Goal: Transaction & Acquisition: Purchase product/service

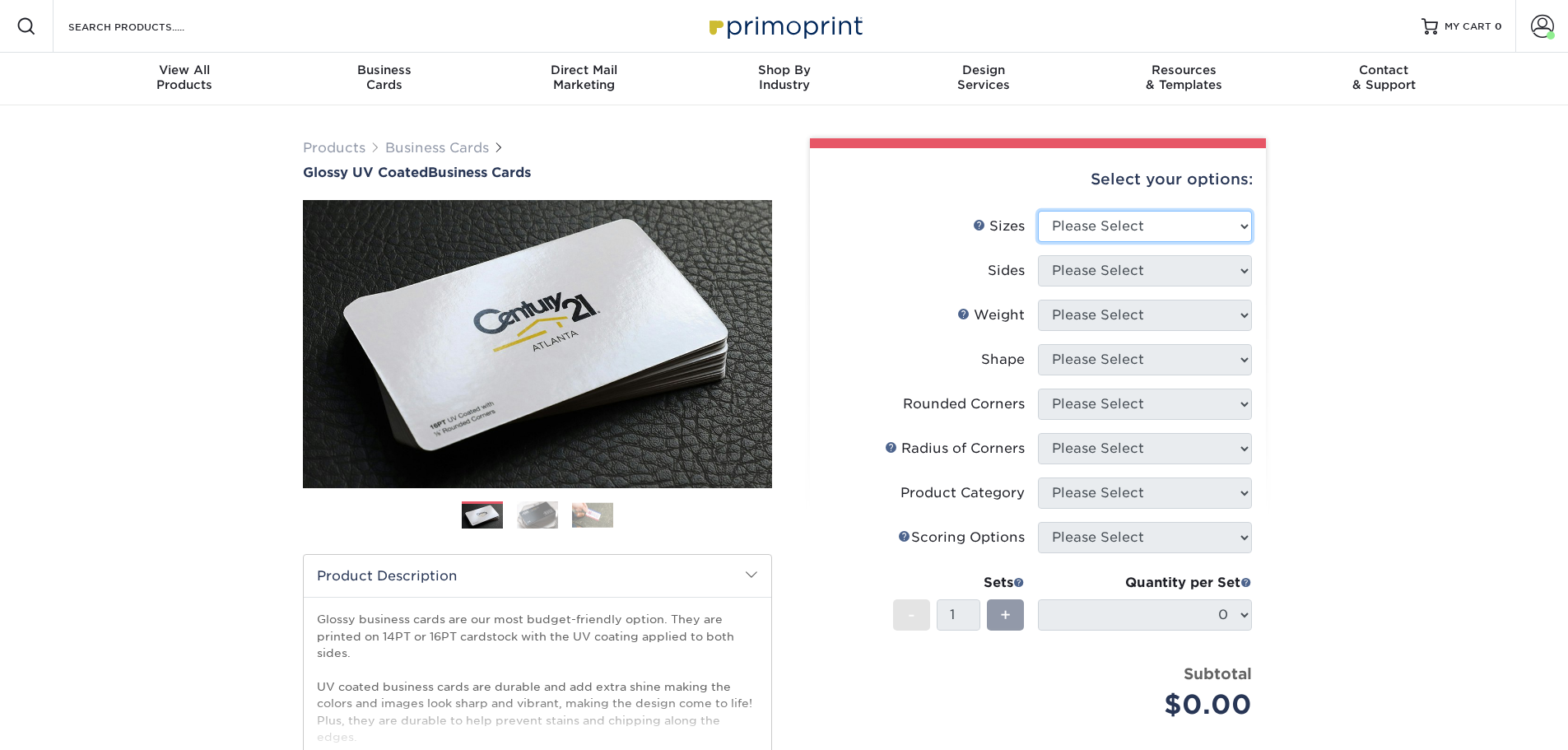
click at [1099, 222] on select "Please Select 1.5" x 3.5" - Mini 1.75" x 3.5" - Mini 2" x 2" - Square 2" x 3" -…" at bounding box center [1144, 227] width 214 height 31
select select "2.00x3.50"
click at [1038, 211] on select "Please Select 1.5" x 3.5" - Mini 1.75" x 3.5" - Mini 2" x 2" - Square 2" x 3" -…" at bounding box center [1144, 227] width 214 height 31
click at [1114, 275] on select "Please Select Print Both Sides Print Front Only" at bounding box center [1144, 271] width 214 height 31
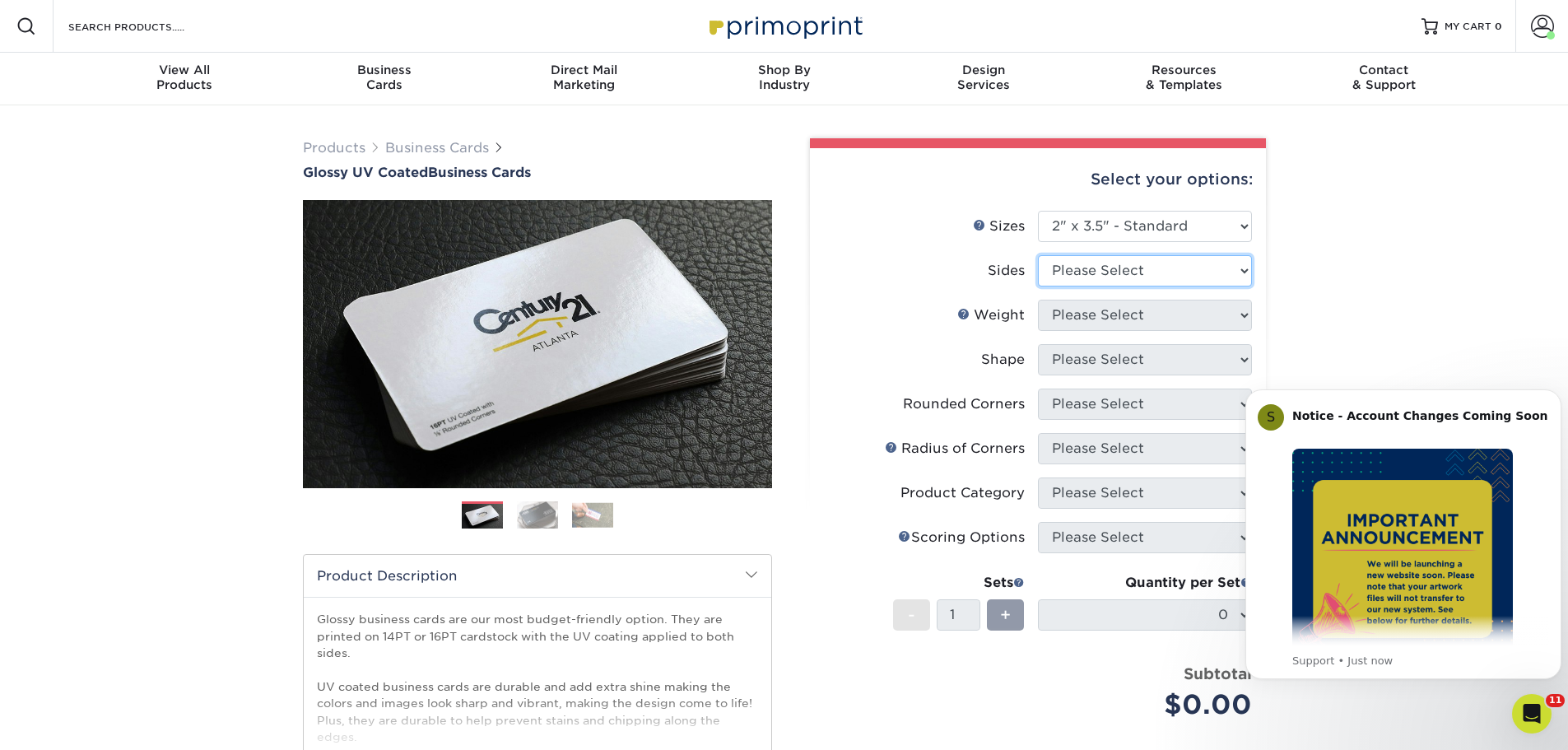
select select "13abbda7-1d64-4f25-8bb2-c179b224825d"
click at [1038, 255] on select "Please Select Print Both Sides Print Front Only" at bounding box center [1144, 271] width 214 height 31
click at [1114, 320] on select "Please Select 16PT 14PT" at bounding box center [1144, 315] width 214 height 31
select select "16PT"
click at [1038, 299] on select "Please Select 16PT 14PT" at bounding box center [1144, 315] width 214 height 31
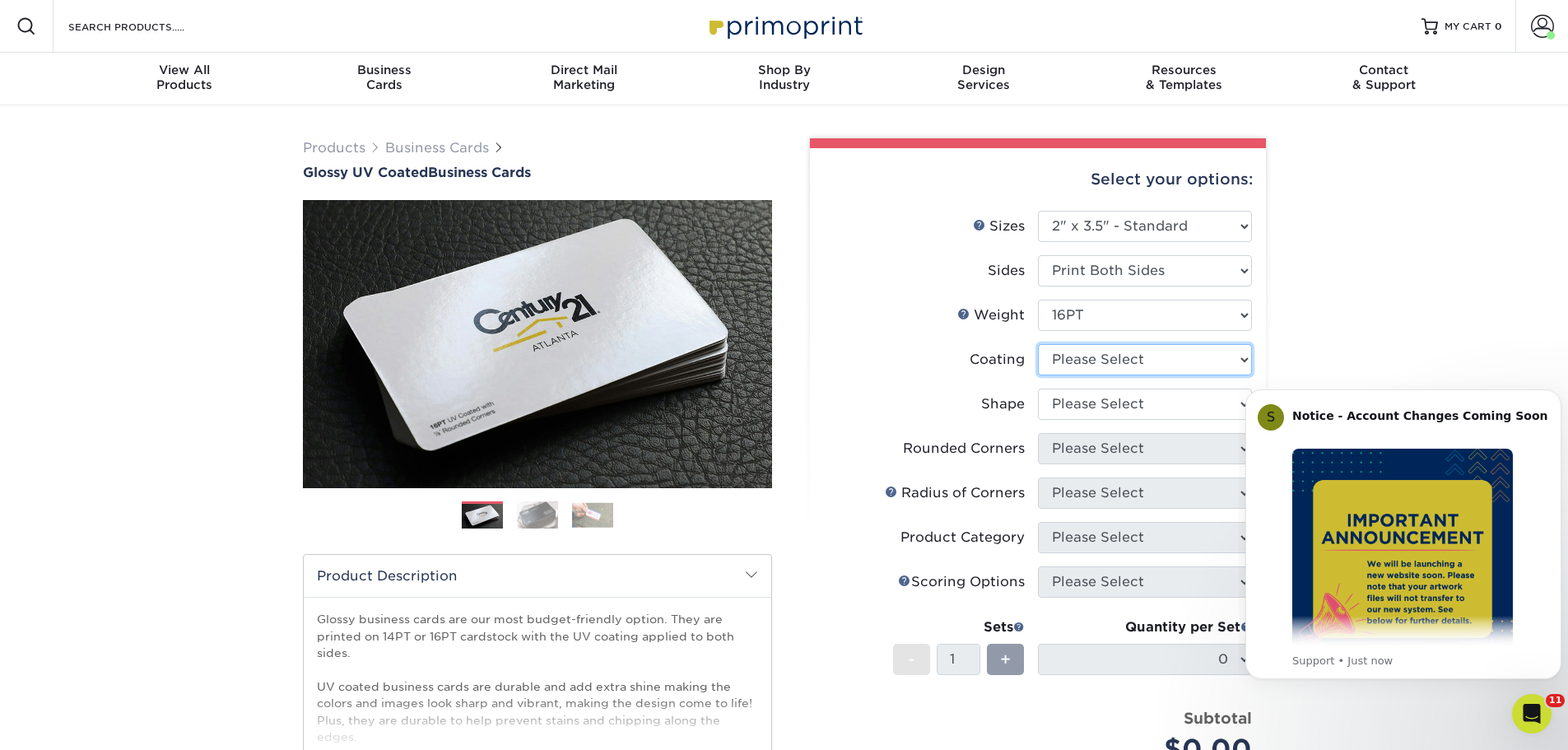
click at [1147, 357] on select at bounding box center [1144, 359] width 214 height 31
select select "ae367451-b2b8-45df-a344-0f05b6a12993"
click at [1038, 344] on select at bounding box center [1144, 359] width 214 height 31
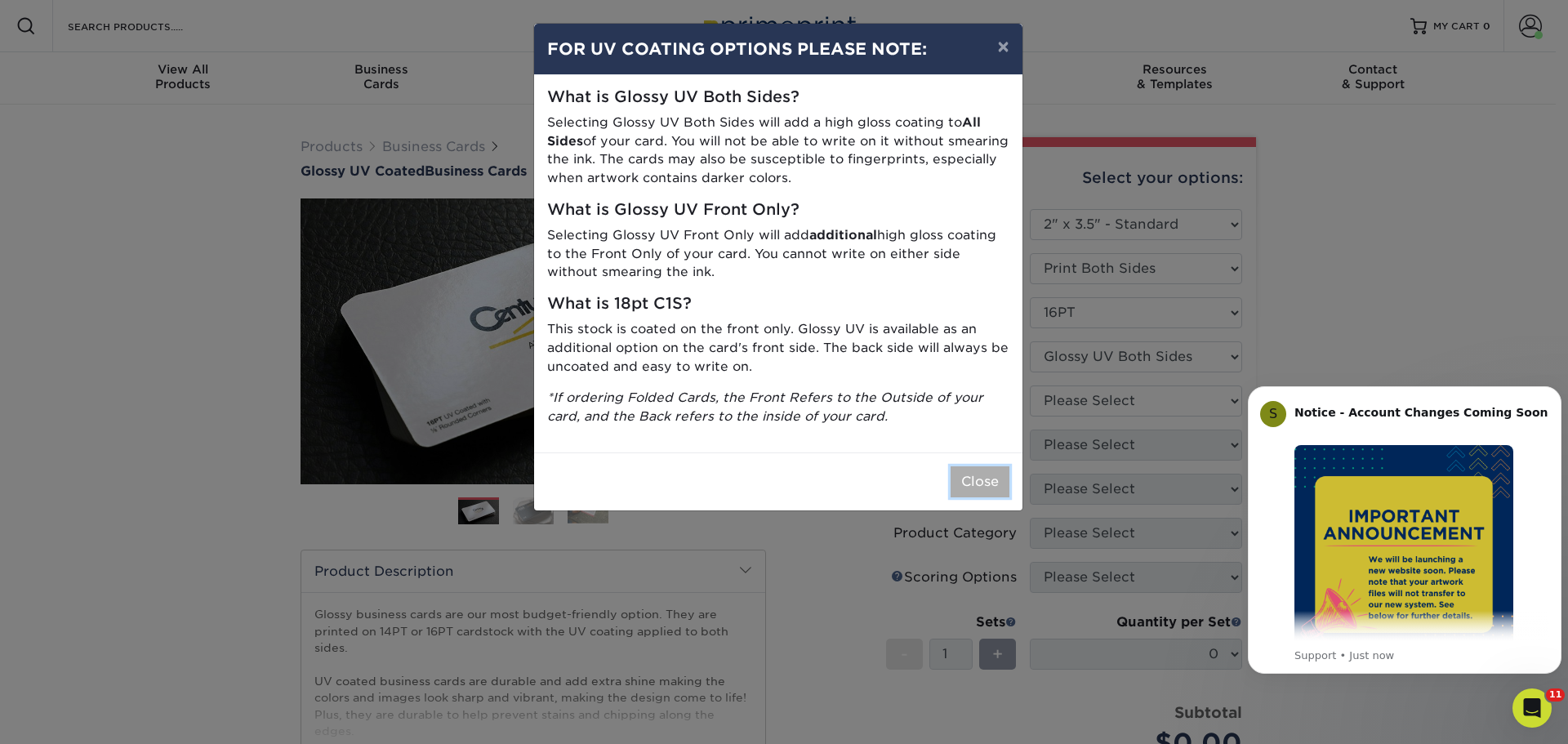
click at [983, 480] on button "Close" at bounding box center [980, 481] width 59 height 31
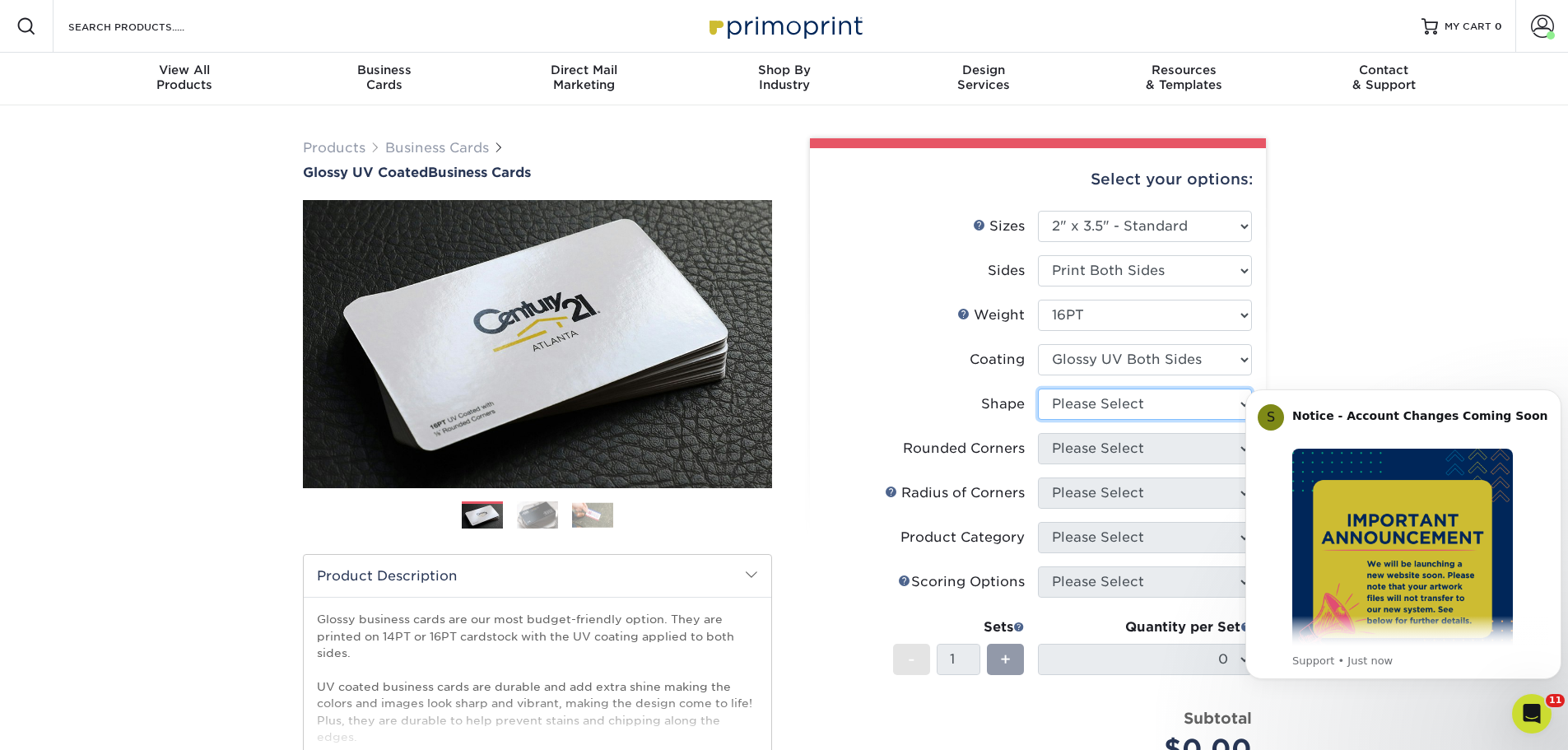
click at [1147, 406] on select "Please Select Standard Oval" at bounding box center [1144, 404] width 214 height 31
select select "standard"
click at [1038, 388] on select "Please Select Standard Oval" at bounding box center [1144, 404] width 214 height 31
click at [1151, 445] on select "Please Select Yes - Round 2 Corners Yes - Round 4 Corners No" at bounding box center [1144, 449] width 214 height 31
select select "0"
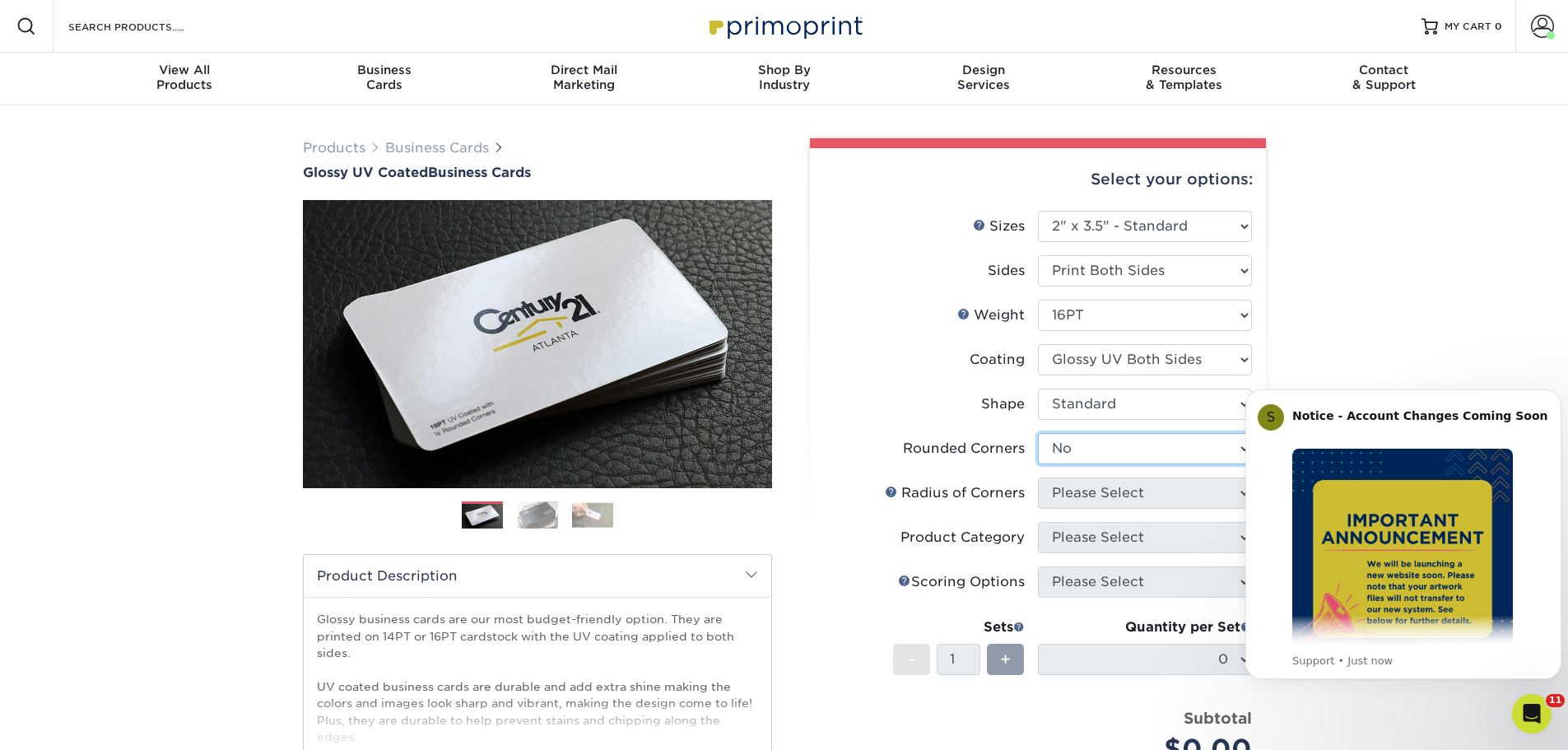
click at [1038, 433] on select "Please Select Yes - Round 2 Corners Yes - Round 4 Corners No" at bounding box center [1144, 449] width 214 height 31
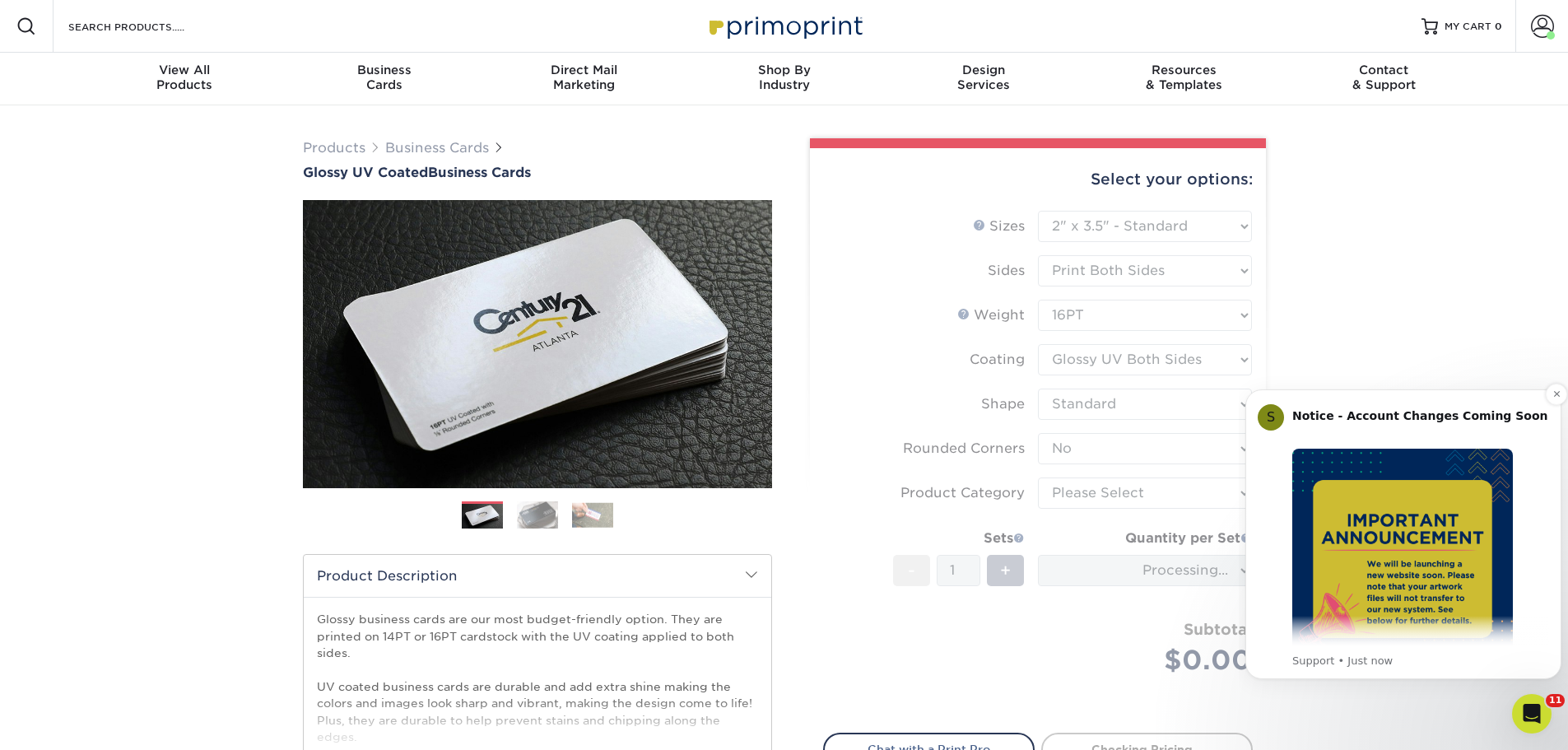
click at [1523, 421] on div "Notice - Account Changes Coming Soon ​" at bounding box center [1420, 424] width 257 height 32
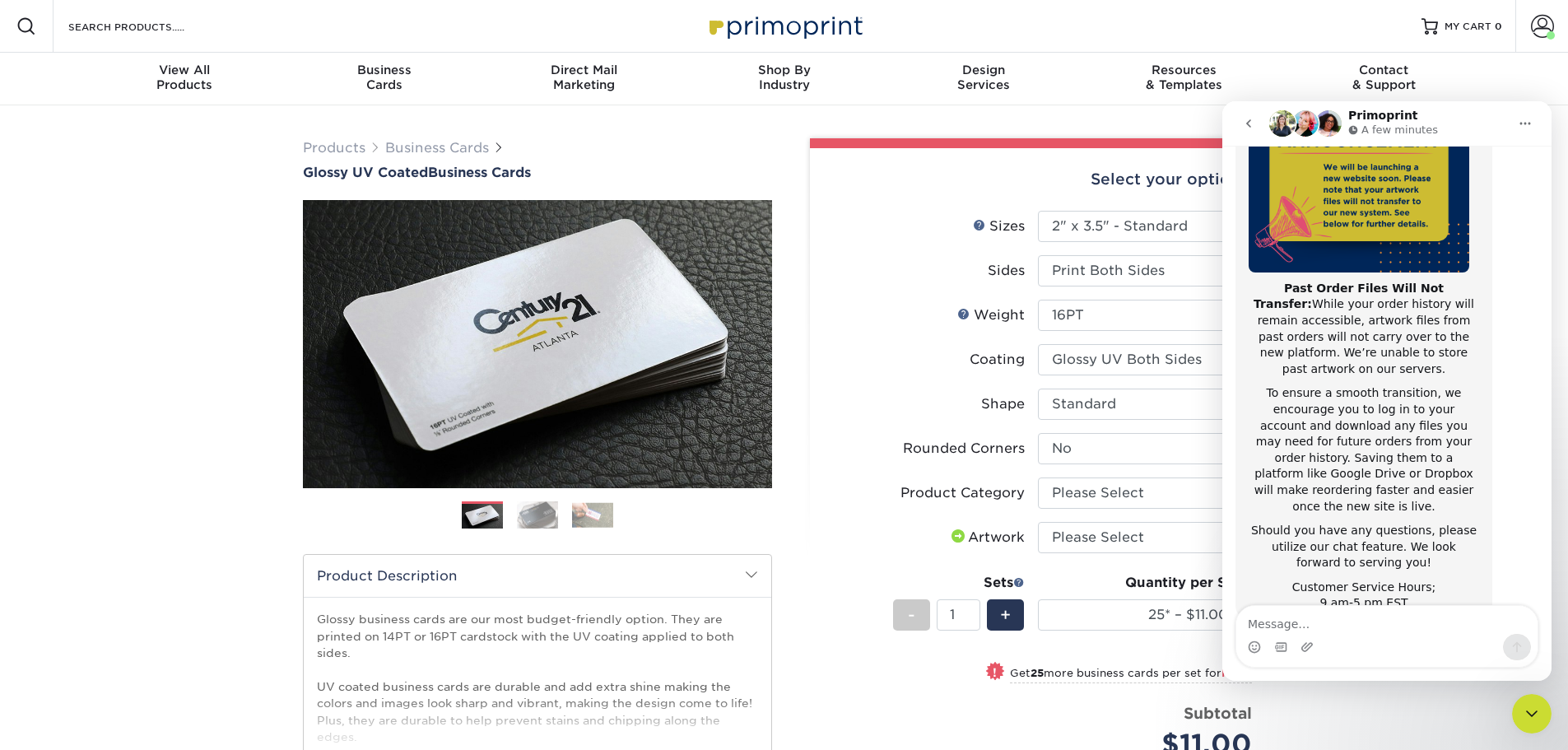
scroll to position [220, 0]
click at [1421, 713] on div "Products Business Cards Glossy UV Coated Business Cards Previous Next" at bounding box center [784, 581] width 1568 height 951
click at [912, 112] on div "Products Business Cards Glossy UV Coated Business Cards Previous Next" at bounding box center [784, 581] width 1568 height 951
click at [1526, 126] on icon "Home" at bounding box center [1525, 123] width 13 height 13
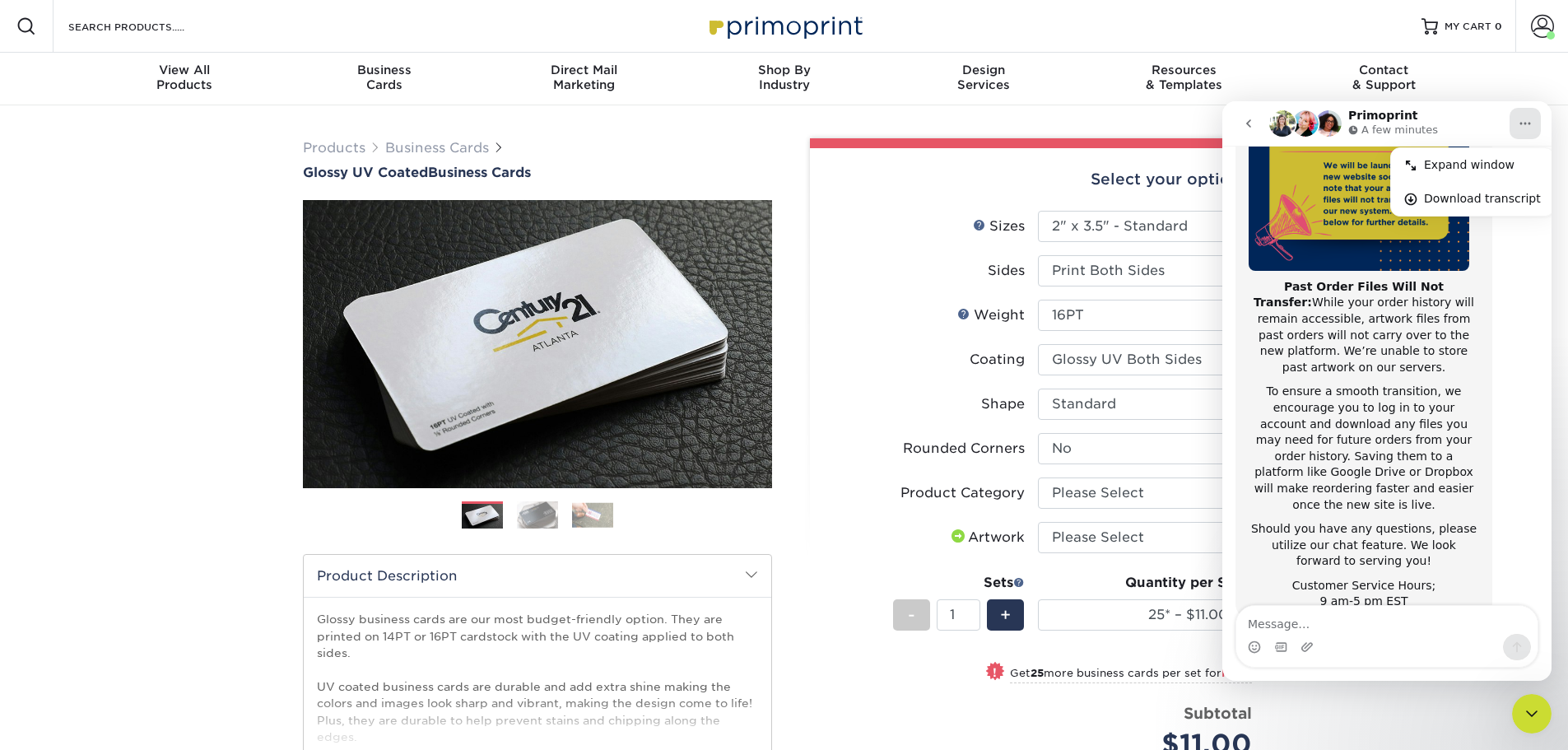
click at [1526, 126] on icon "Home" at bounding box center [1525, 123] width 13 height 13
click at [1242, 122] on button "go back" at bounding box center [1248, 123] width 31 height 31
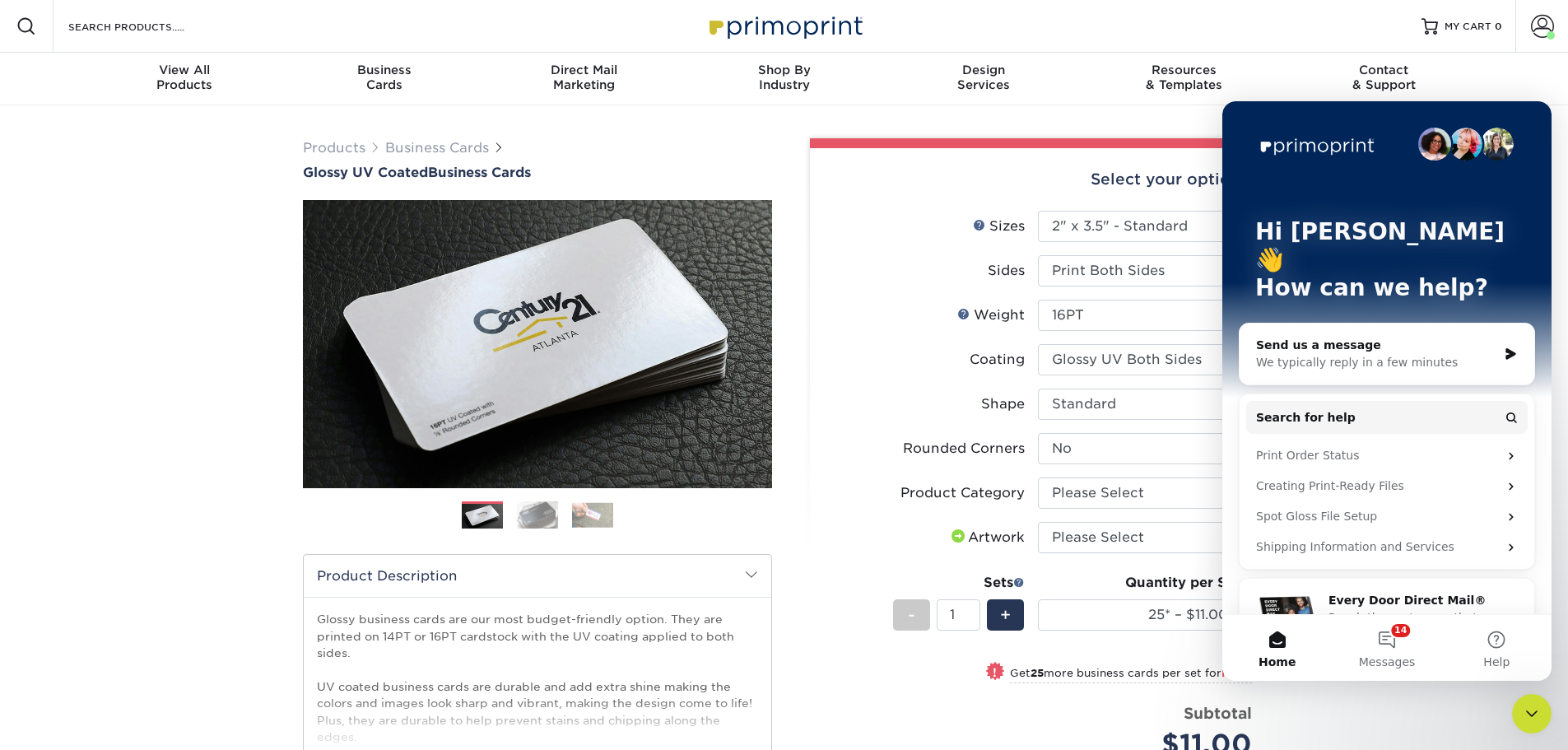
click at [973, 119] on div "Products Business Cards Glossy UV Coated Business Cards Previous Next" at bounding box center [784, 581] width 1568 height 951
click at [1277, 111] on div "Hi [PERSON_NAME] 👋 How can we help?" at bounding box center [1387, 263] width 296 height 324
click at [1407, 704] on div "Products Business Cards Glossy UV Coated Business Cards Previous Next" at bounding box center [784, 581] width 1568 height 951
click at [1542, 719] on div "Close Intercom Messenger" at bounding box center [1532, 714] width 40 height 40
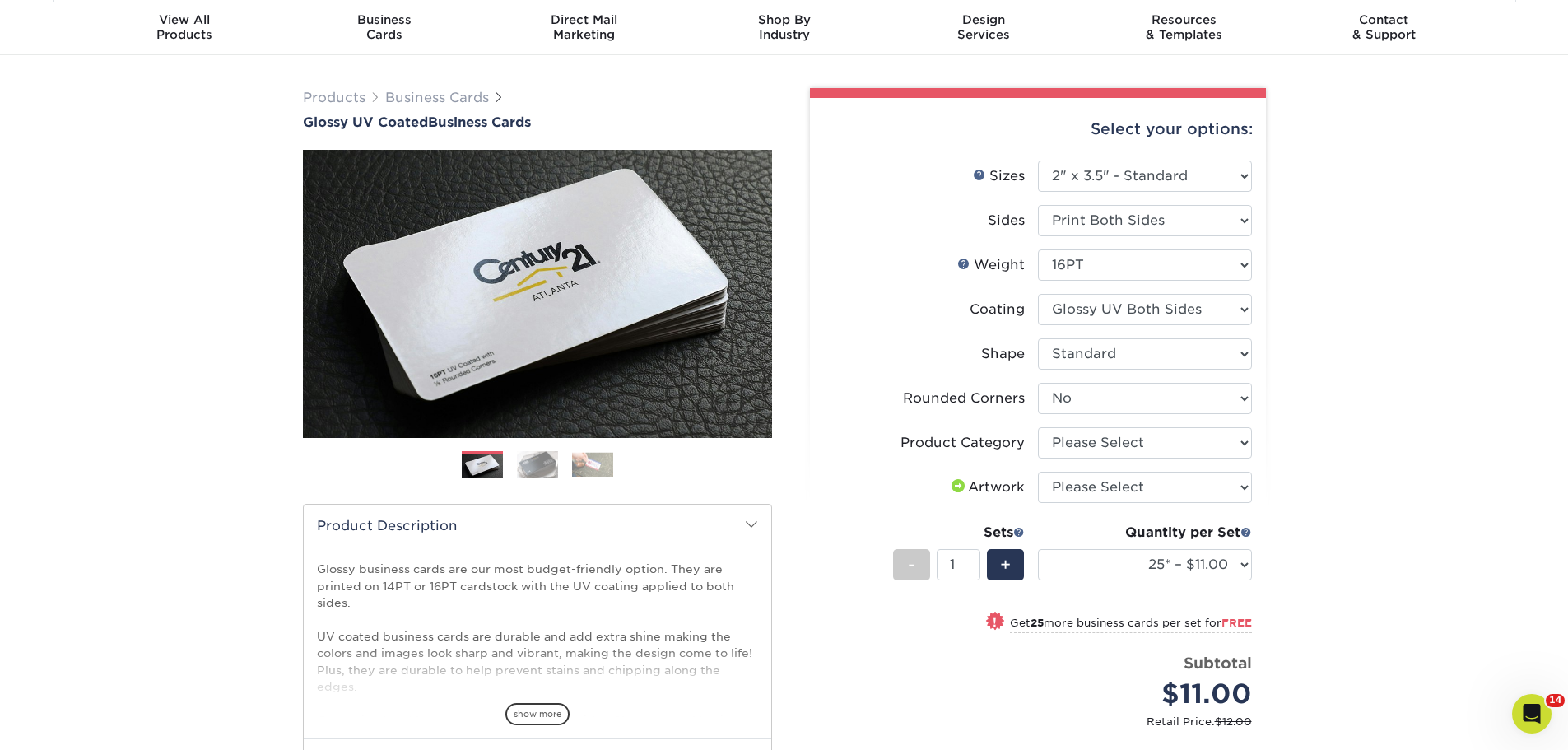
scroll to position [82, 0]
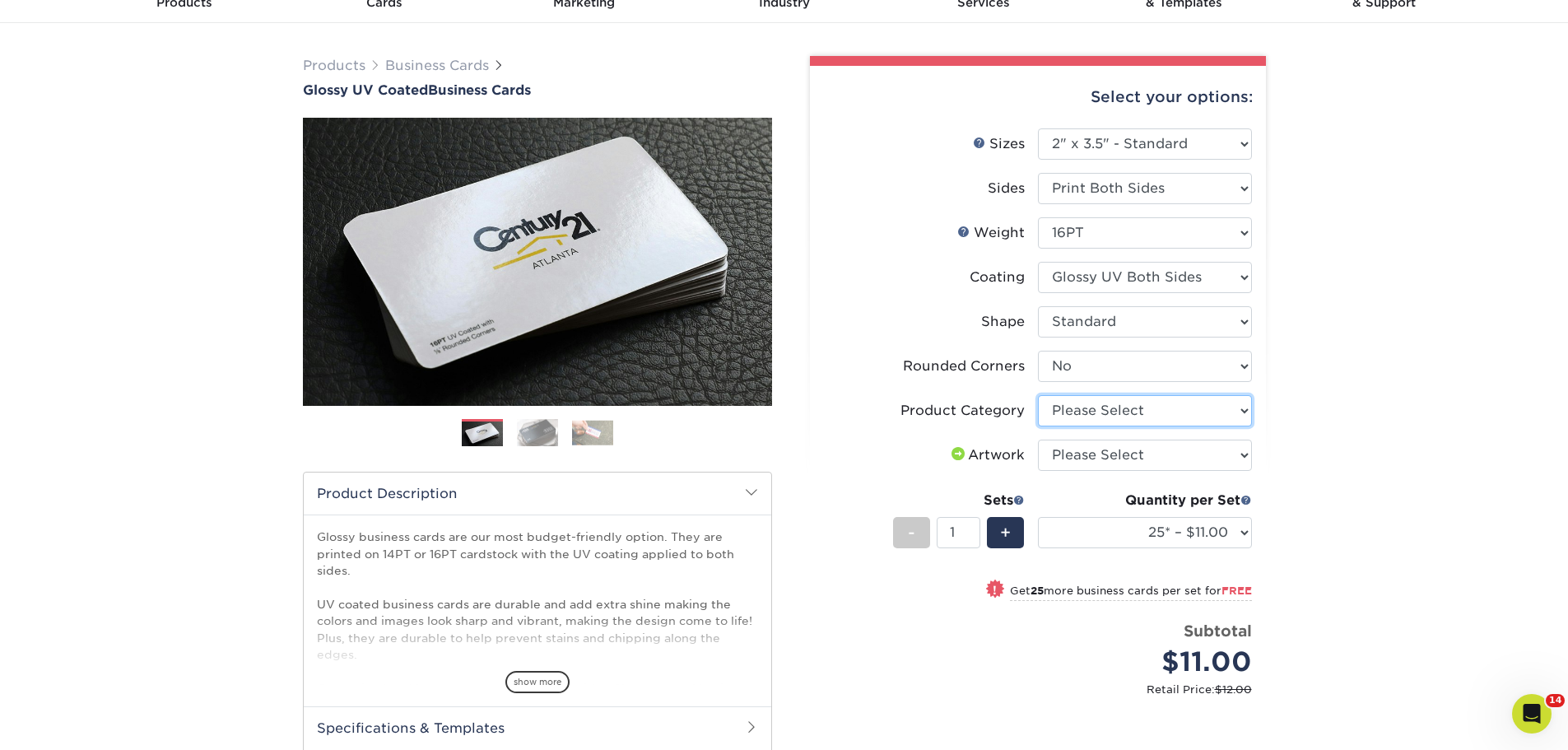
click at [1141, 405] on select "Please Select Business Cards" at bounding box center [1144, 411] width 214 height 31
select select "3b5148f1-0588-4f88-a218-97bcfdce65c1"
click at [1038, 395] on select "Please Select Business Cards" at bounding box center [1144, 411] width 214 height 31
click at [1181, 453] on select "Please Select I will upload files I need a design - $100" at bounding box center [1144, 455] width 214 height 31
select select "upload"
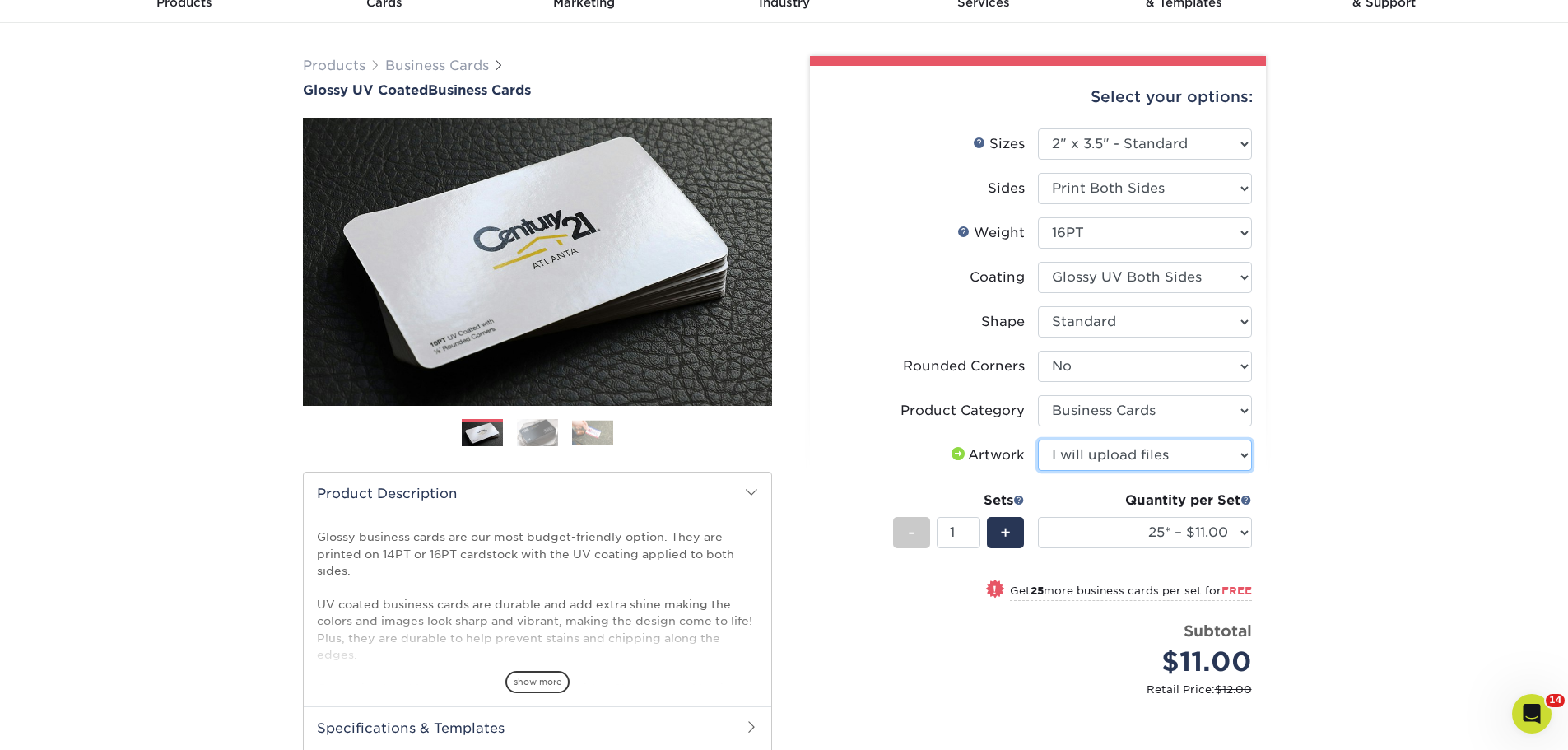
click at [1038, 439] on select "Please Select I will upload files I need a design - $100" at bounding box center [1144, 455] width 214 height 31
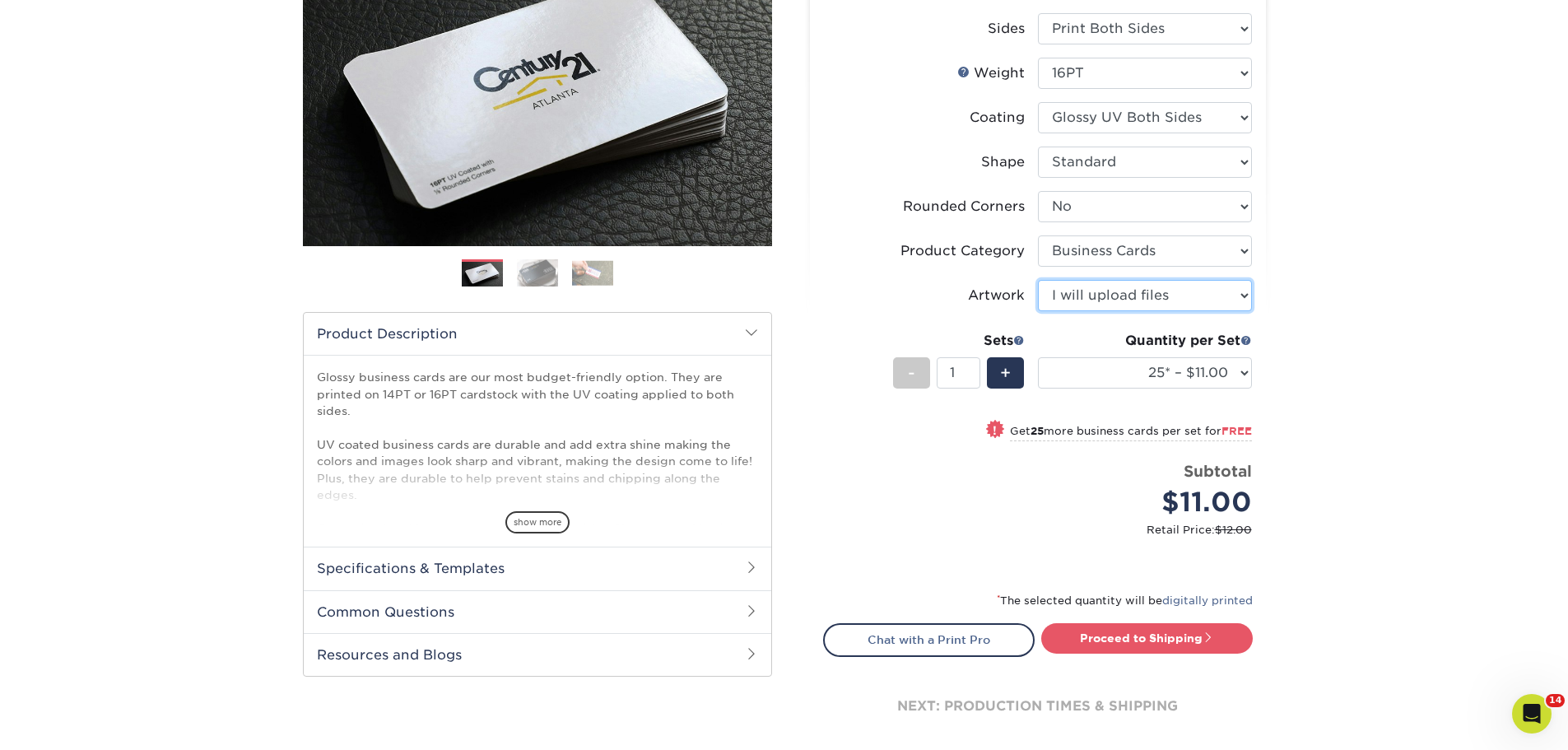
scroll to position [247, 0]
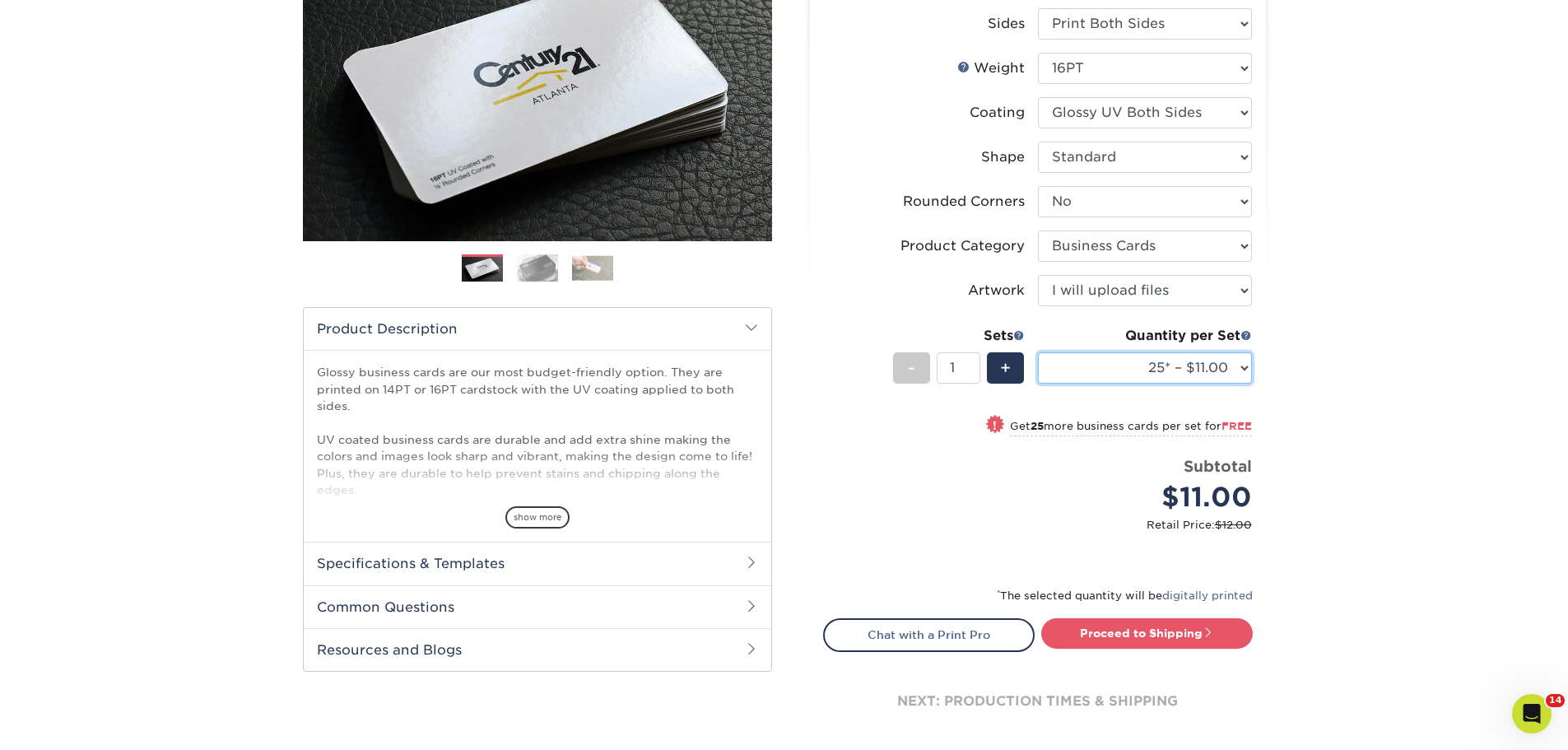
click at [1200, 372] on select "25* – $11.00 50* – $11.00 100* – $11.00 250* – $20.00 500 – $39.00 1000 – $49.0…" at bounding box center [1144, 368] width 214 height 31
select select "500 – $39.00"
click at [1038, 352] on select "25* – $11.00 50* – $11.00 100* – $11.00 250* – $20.00 500 – $39.00 1000 – $49.0…" at bounding box center [1144, 368] width 214 height 31
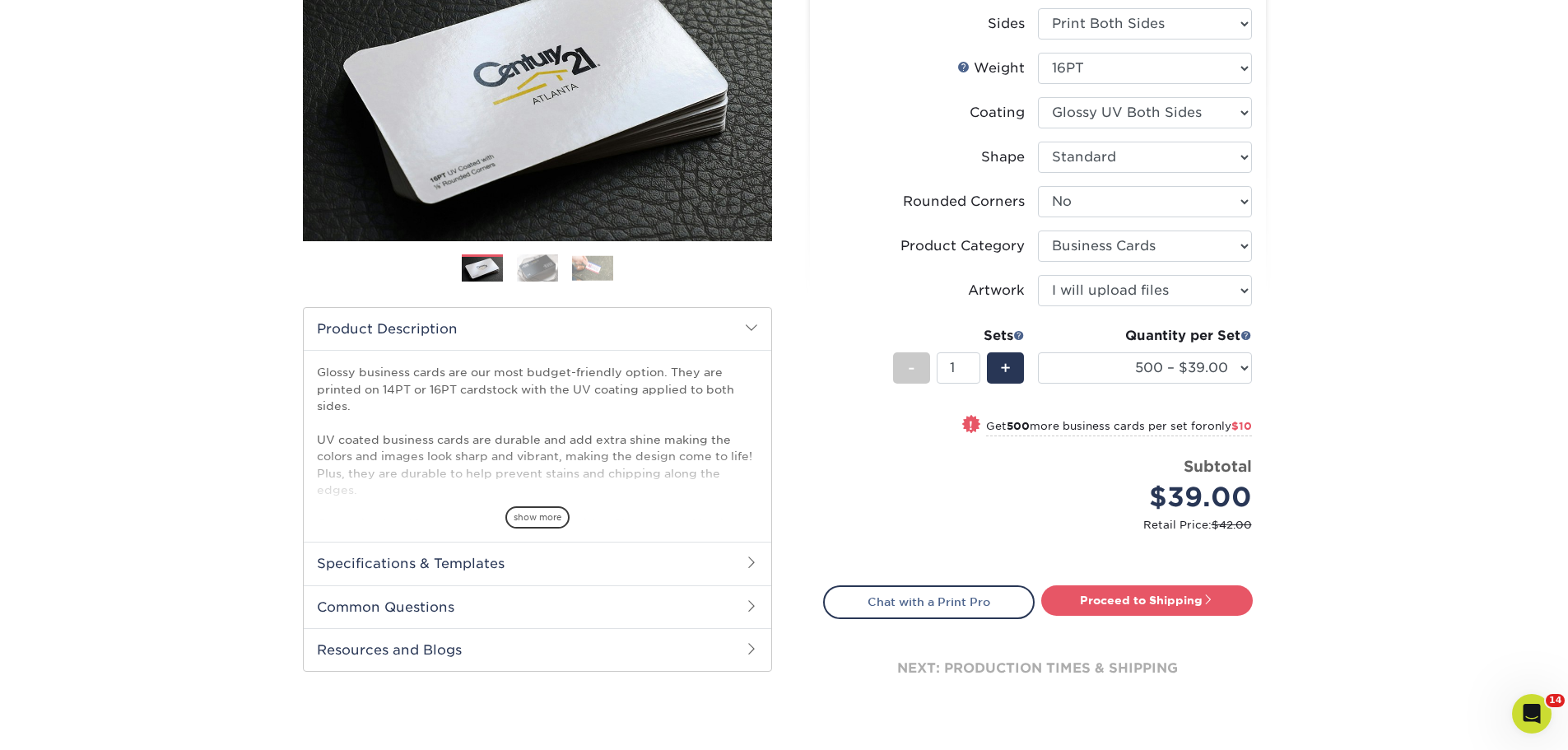
click at [935, 497] on div "Price per set $39.00" at bounding box center [931, 486] width 214 height 62
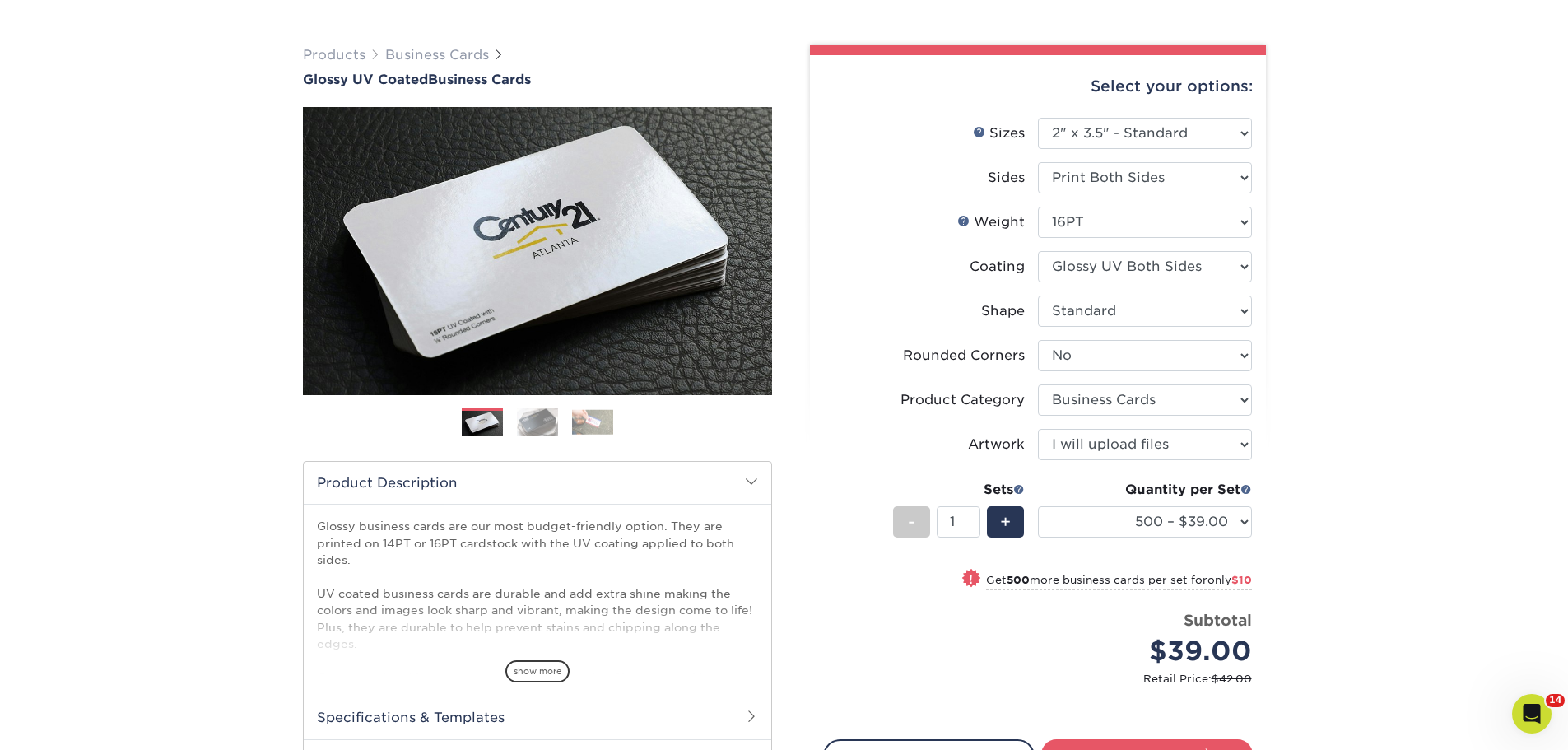
scroll to position [82, 0]
